Goal: Task Accomplishment & Management: Use online tool/utility

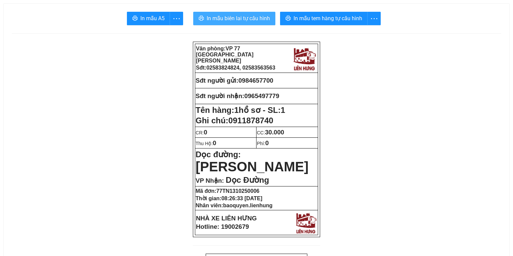
click at [214, 19] on span "In mẫu biên lai tự cấu hình" at bounding box center [238, 18] width 63 height 8
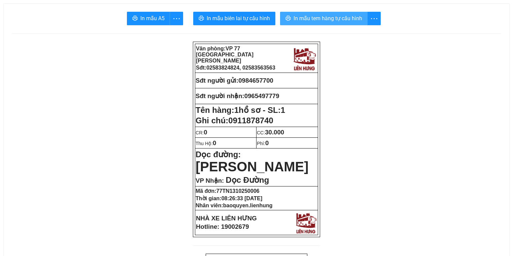
click at [312, 14] on span "In mẫu tem hàng tự cấu hình" at bounding box center [327, 18] width 69 height 8
